Goal: Task Accomplishment & Management: Manage account settings

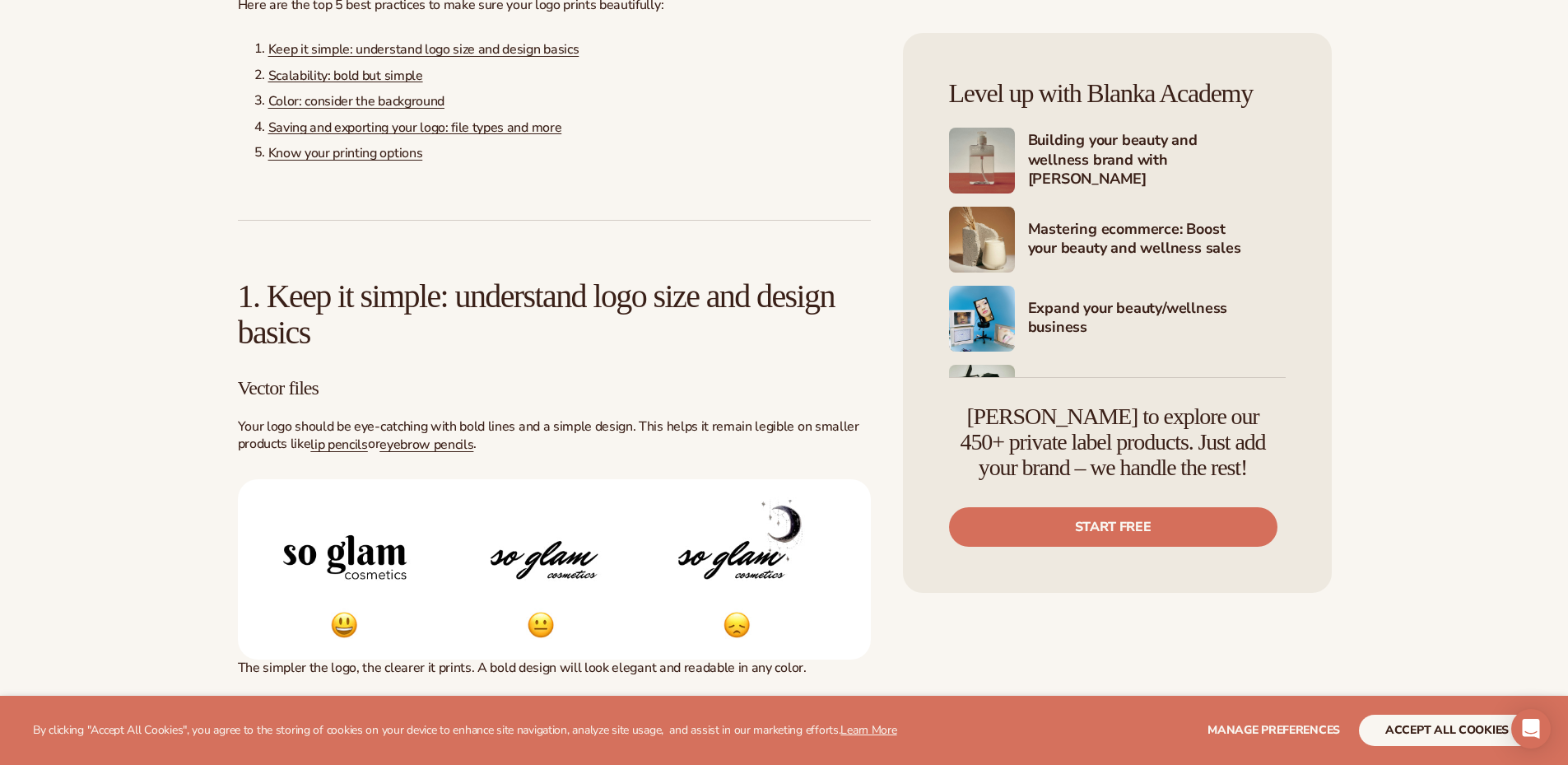
scroll to position [1400, 0]
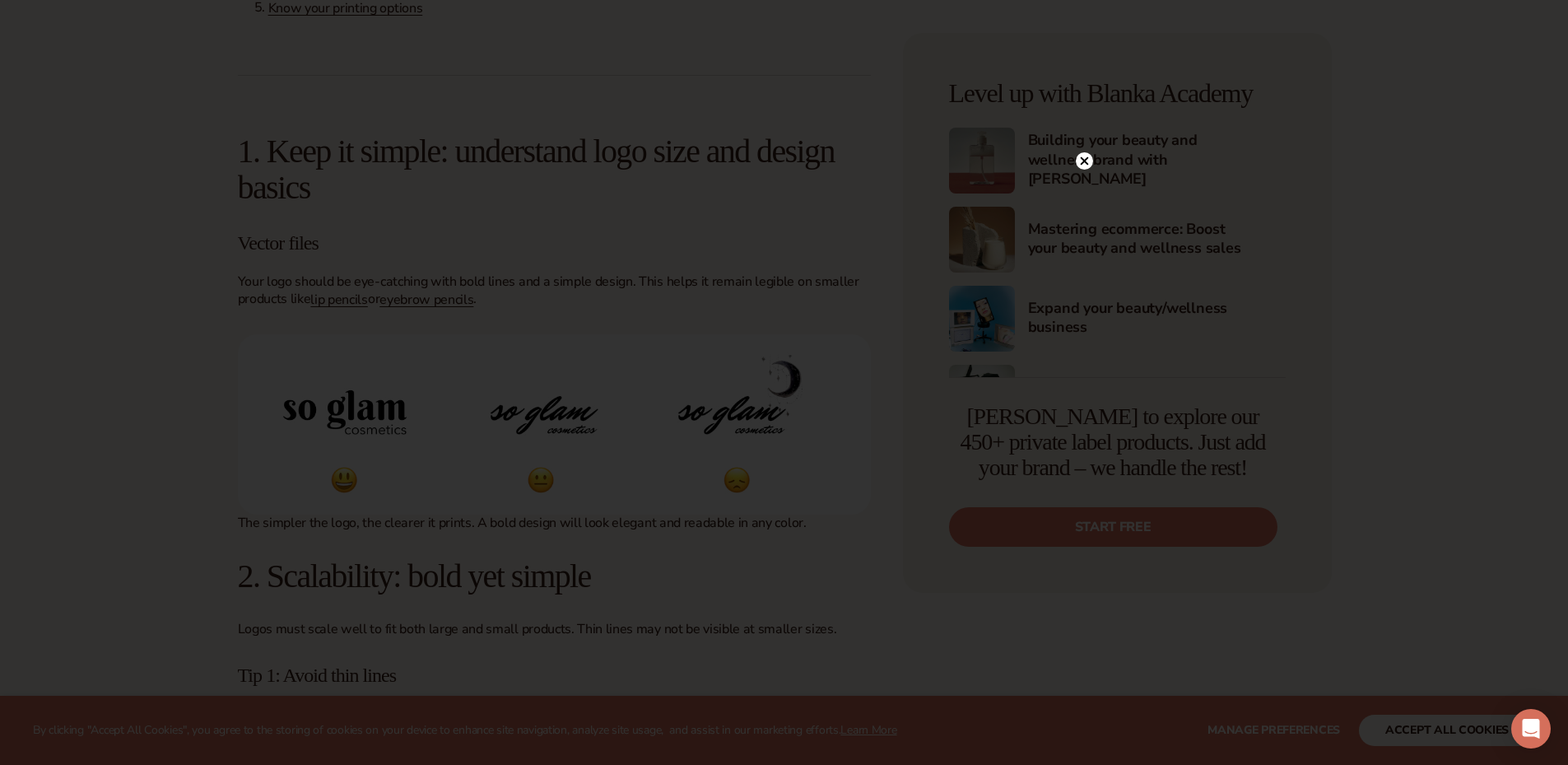
click at [1083, 162] on icon at bounding box center [1084, 161] width 8 height 8
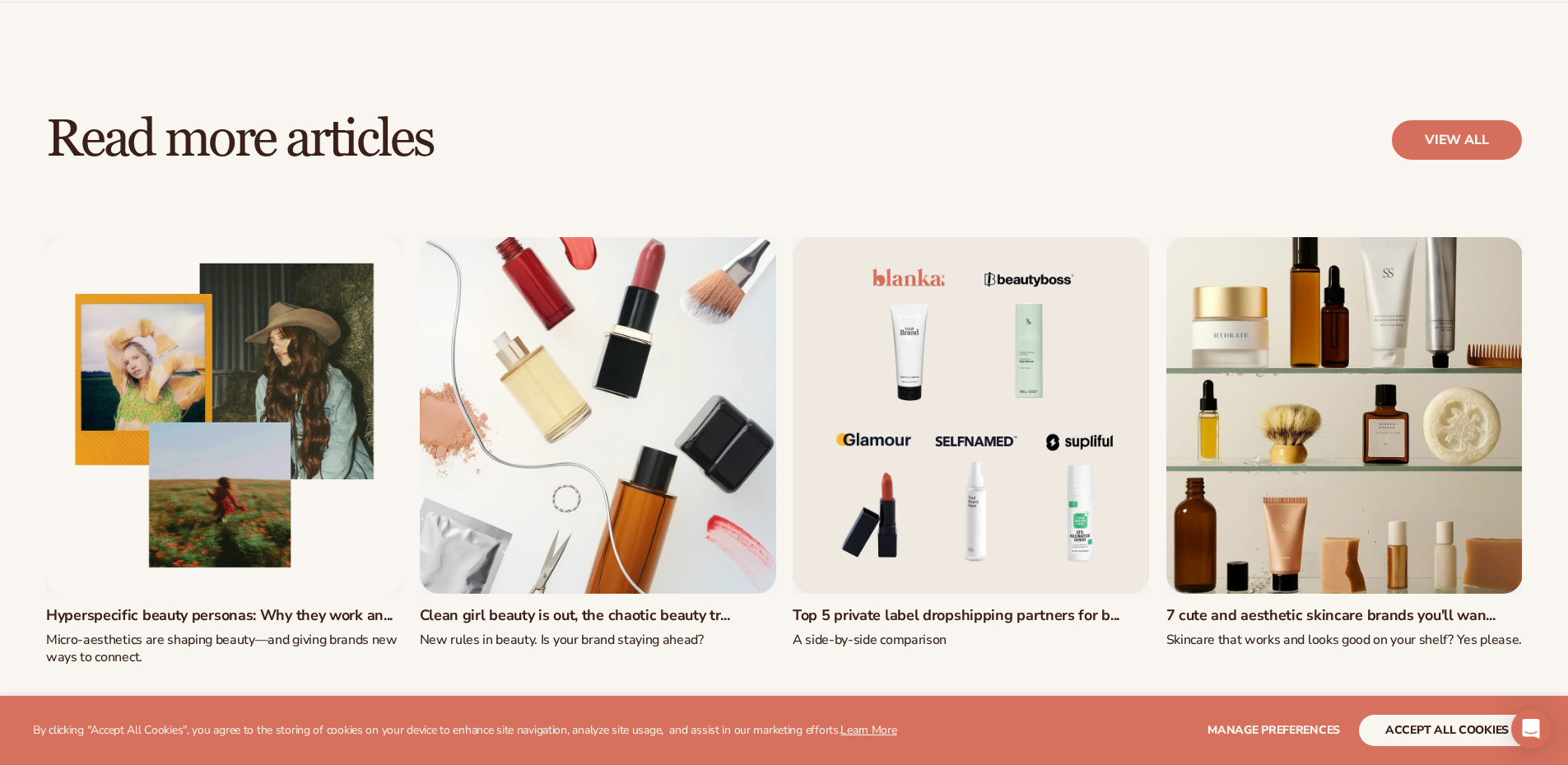
scroll to position [14243, 0]
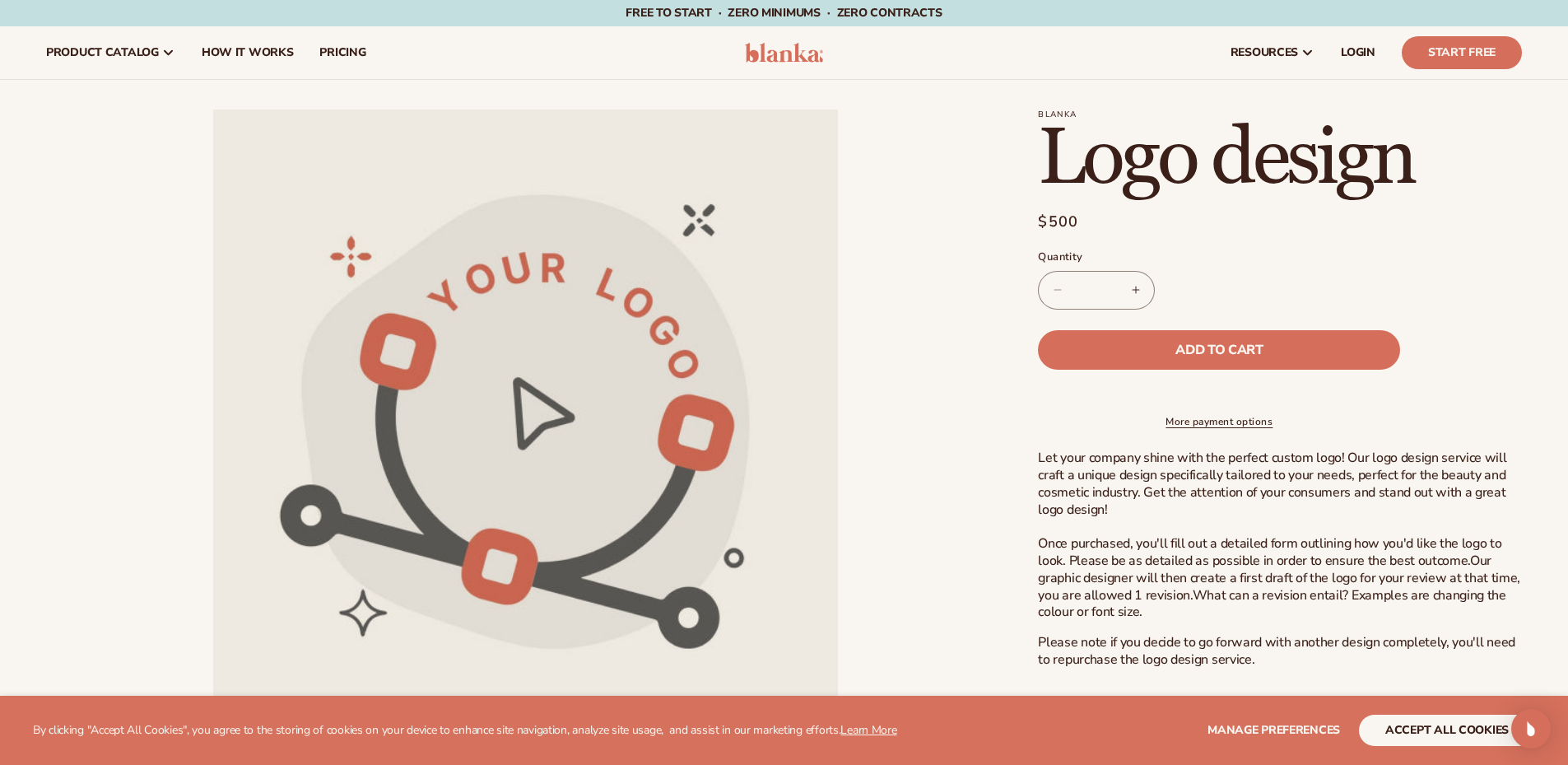
click at [781, 59] on img at bounding box center [784, 53] width 79 height 20
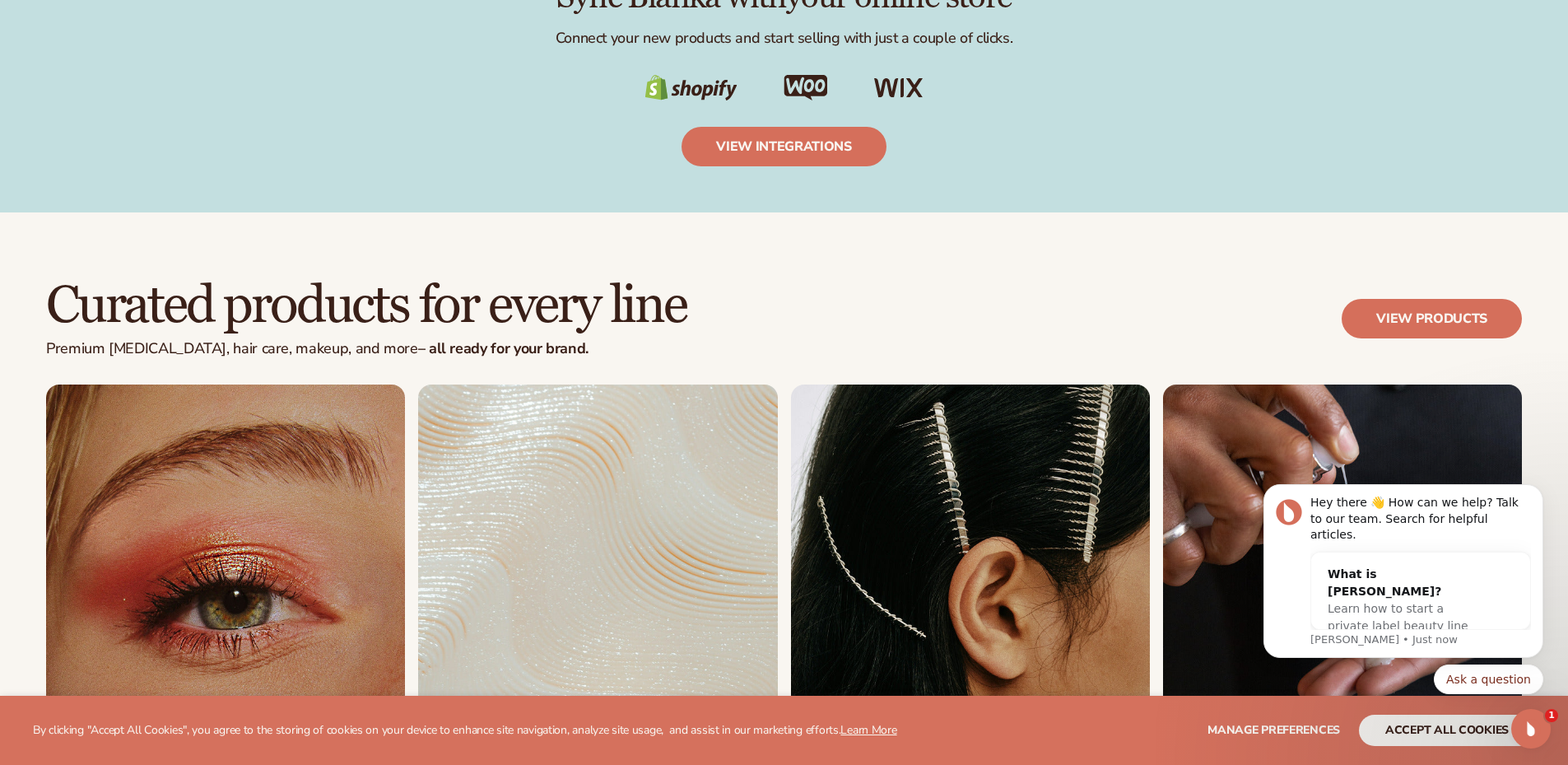
scroll to position [3047, 0]
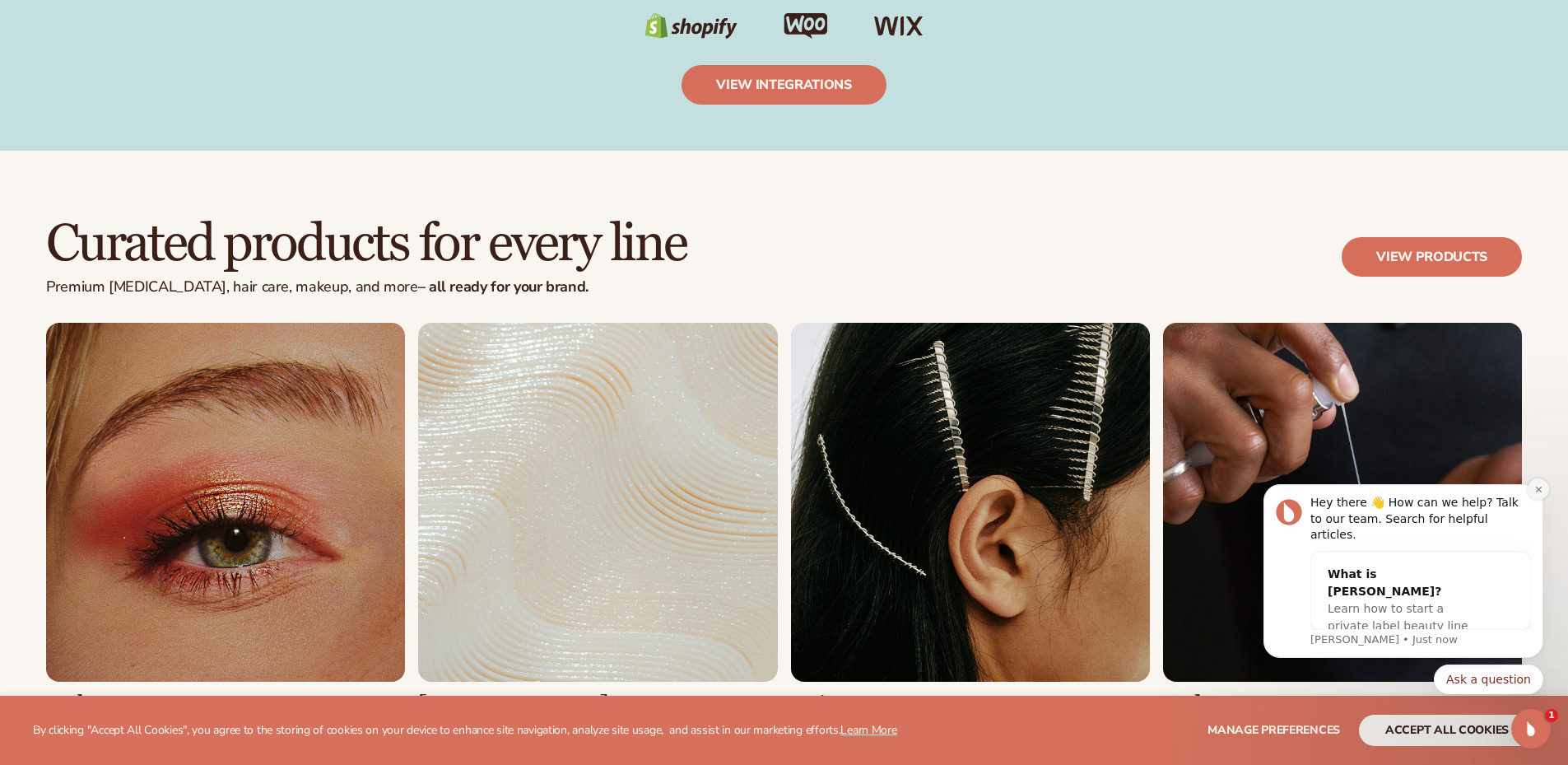
click at [1537, 494] on icon "Dismiss notification" at bounding box center [1539, 489] width 9 height 9
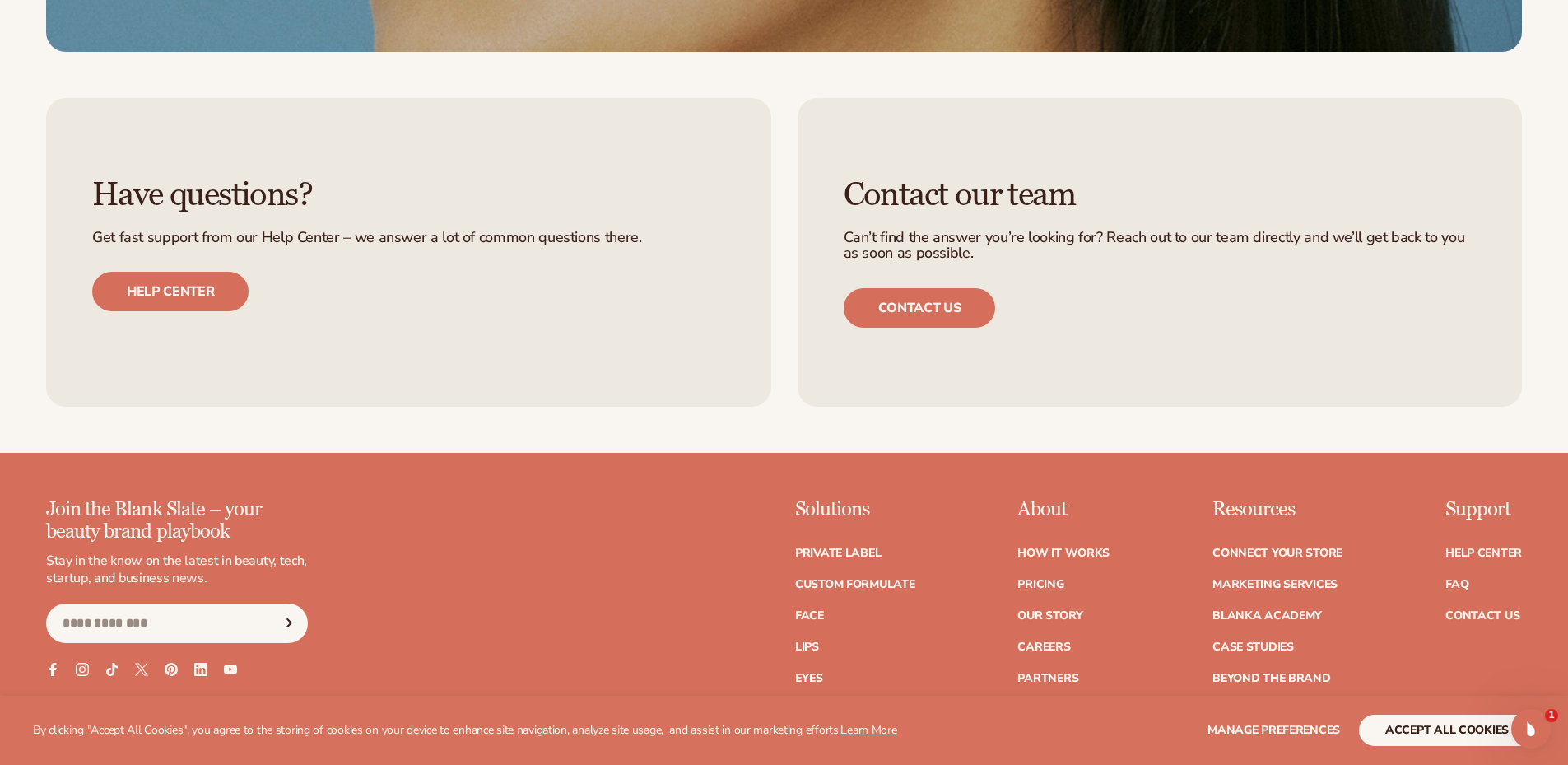
scroll to position [7657, 0]
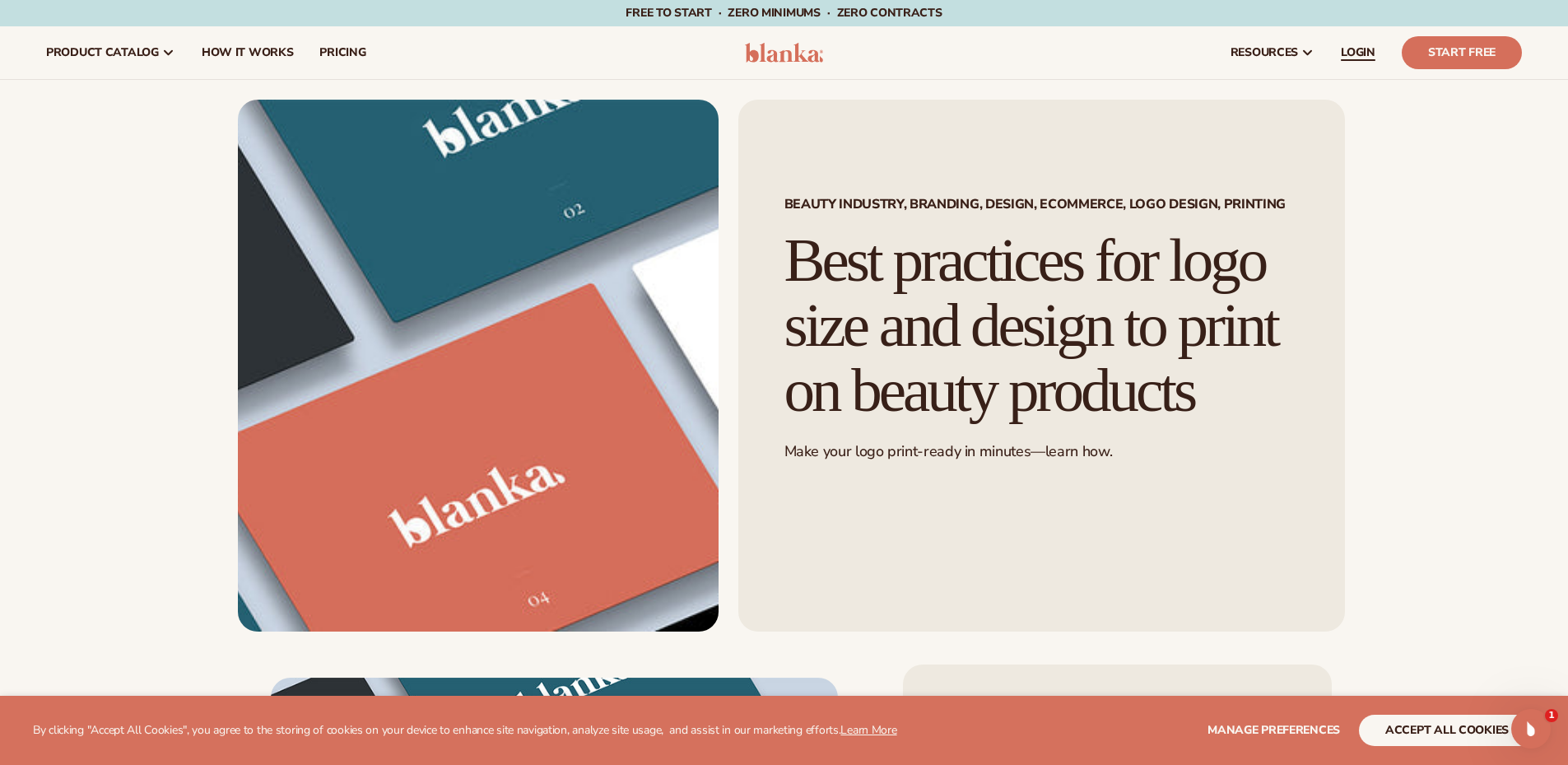
click at [1362, 65] on link "LOGIN" at bounding box center [1357, 53] width 61 height 53
